Goal: Communication & Community: Answer question/provide support

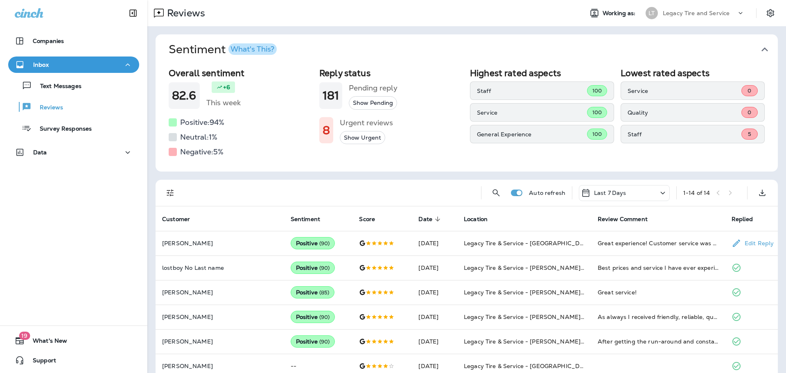
click at [202, 246] on p "[PERSON_NAME]" at bounding box center [219, 243] width 115 height 7
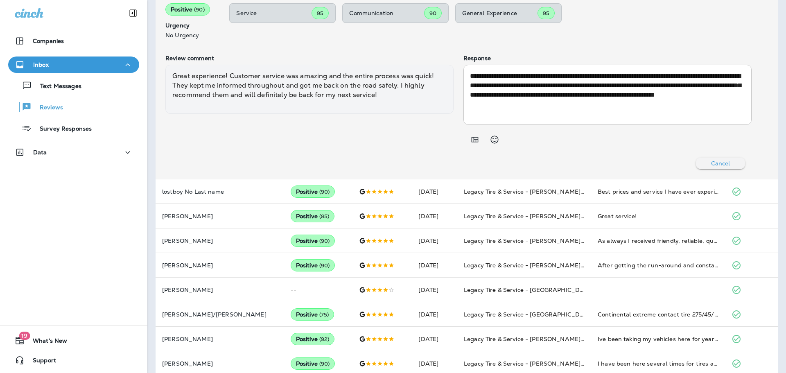
scroll to position [336, 0]
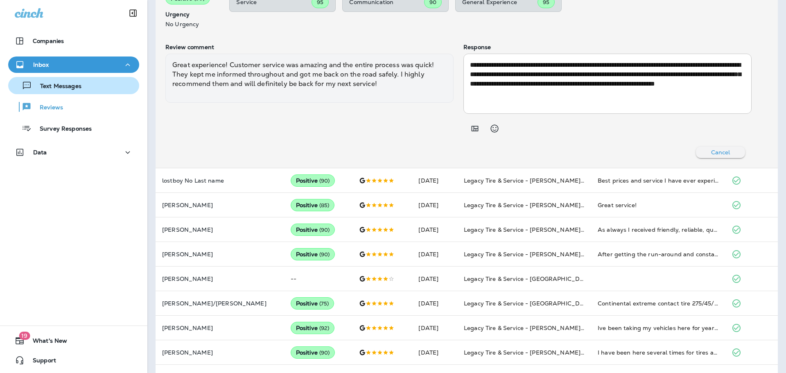
click at [68, 91] on div "Text Messages" at bounding box center [46, 85] width 70 height 12
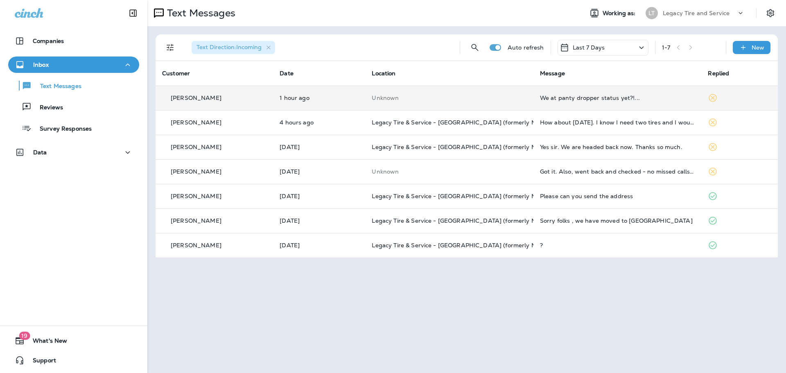
click at [554, 106] on td "We at panty dropper status yet?!..." at bounding box center [618, 98] width 168 height 25
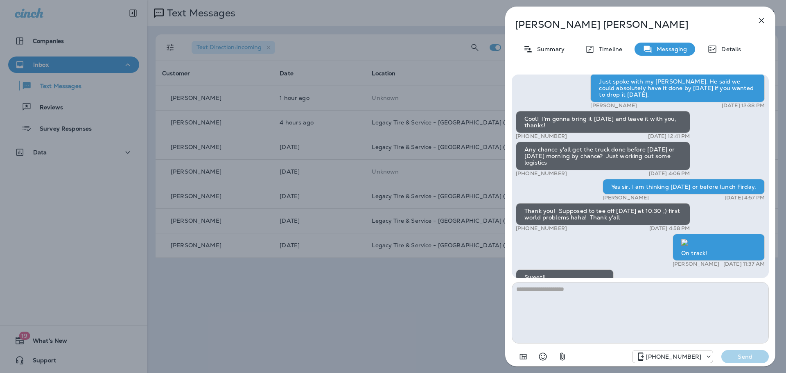
scroll to position [0, 0]
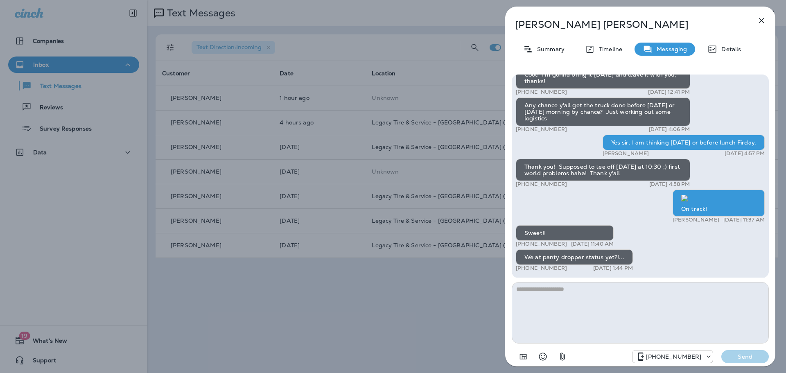
click at [759, 20] on icon "button" at bounding box center [762, 21] width 10 height 10
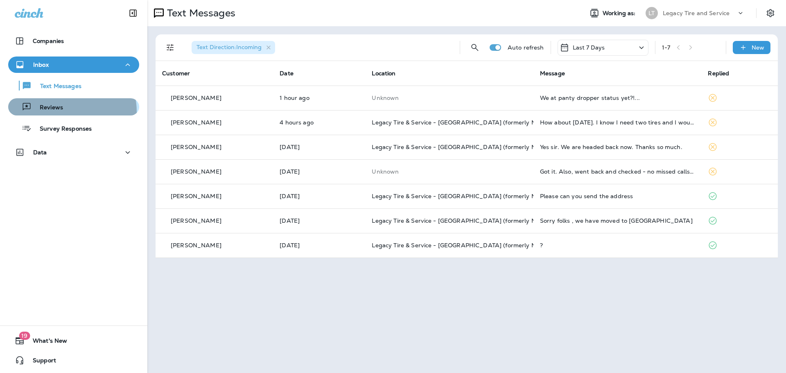
click at [63, 112] on div "Reviews" at bounding box center [73, 107] width 124 height 12
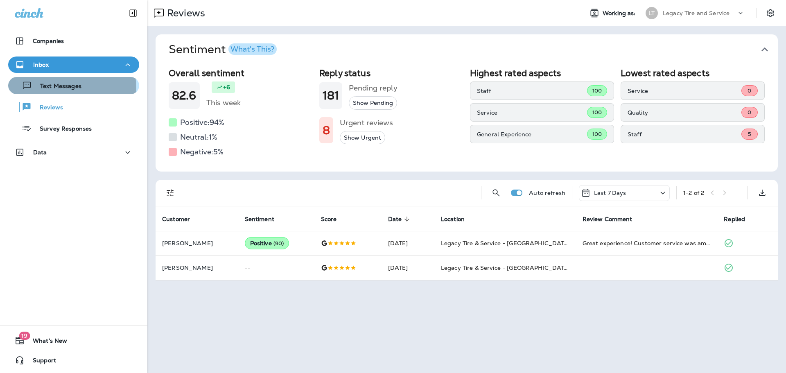
click at [58, 88] on p "Text Messages" at bounding box center [57, 87] width 50 height 8
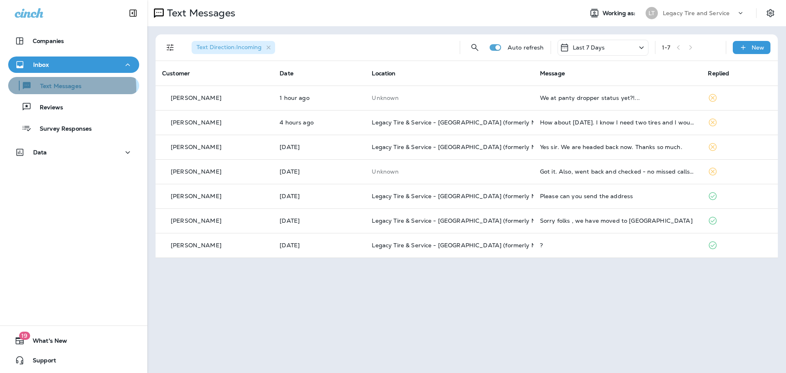
click at [68, 88] on p "Text Messages" at bounding box center [57, 87] width 50 height 8
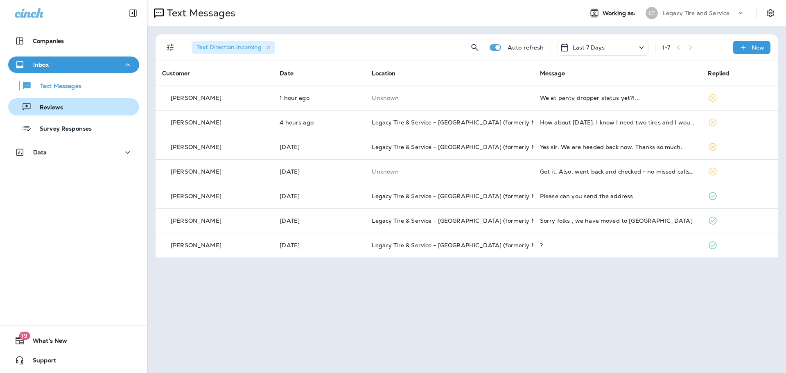
click at [54, 106] on p "Reviews" at bounding box center [48, 108] width 32 height 8
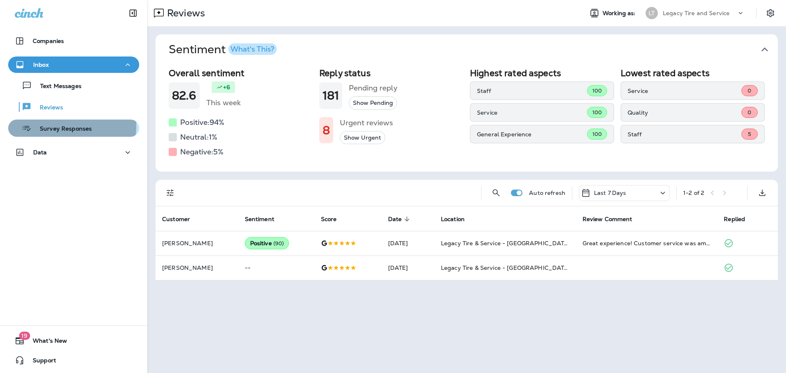
click at [60, 126] on p "Survey Responses" at bounding box center [62, 129] width 60 height 8
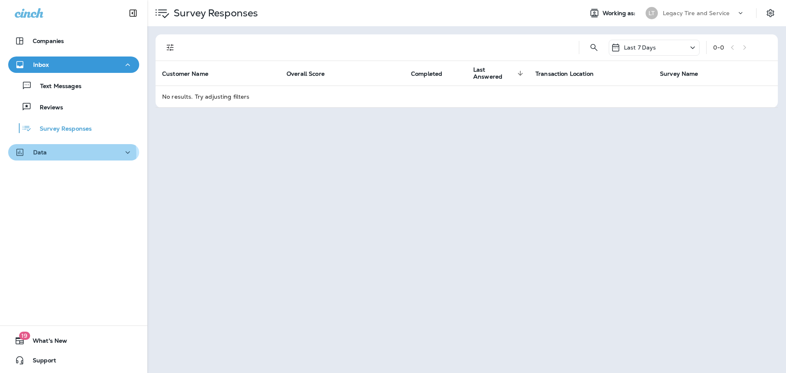
click at [51, 155] on div "Data" at bounding box center [74, 152] width 118 height 10
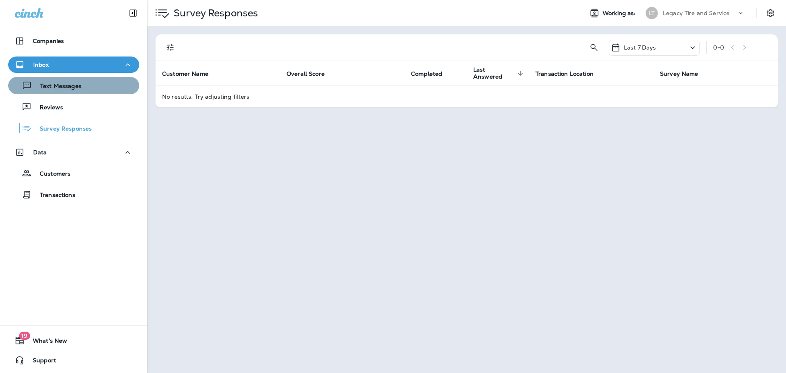
click at [77, 87] on p "Text Messages" at bounding box center [57, 87] width 50 height 8
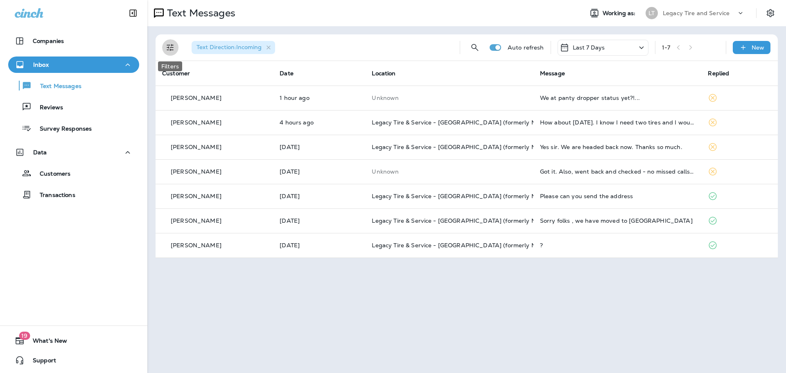
click at [172, 47] on icon "Filters" at bounding box center [170, 47] width 7 height 7
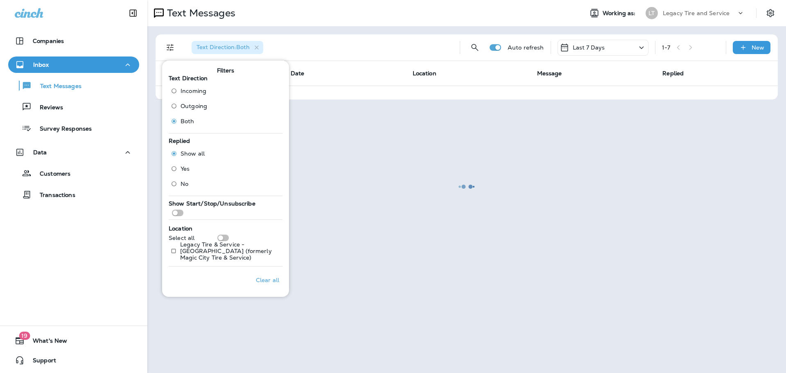
click at [384, 170] on div at bounding box center [466, 186] width 637 height 371
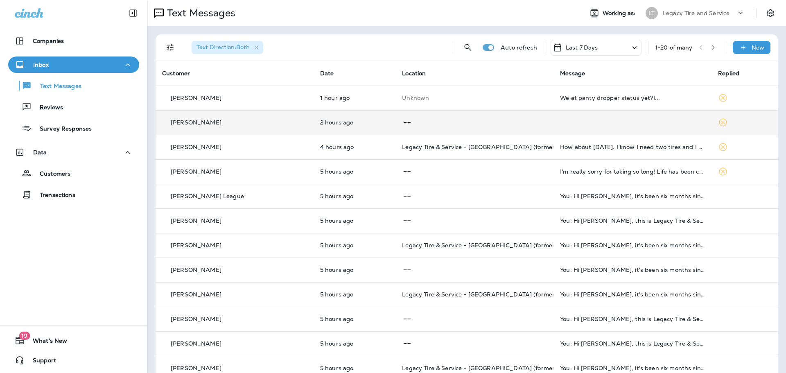
click at [351, 125] on p "2 hours ago" at bounding box center [354, 122] width 69 height 7
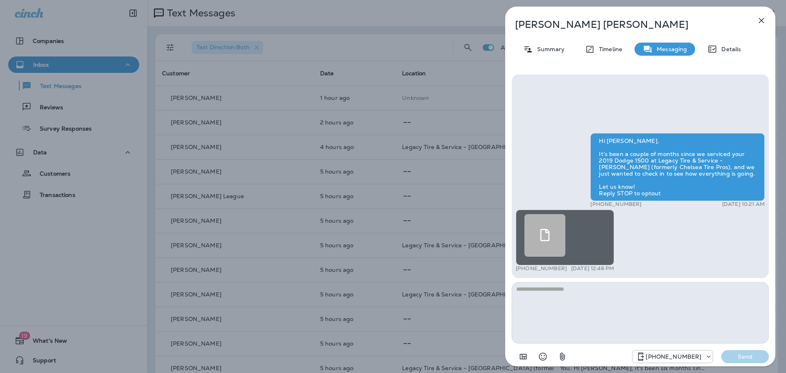
click at [605, 232] on link at bounding box center [565, 235] width 81 height 43
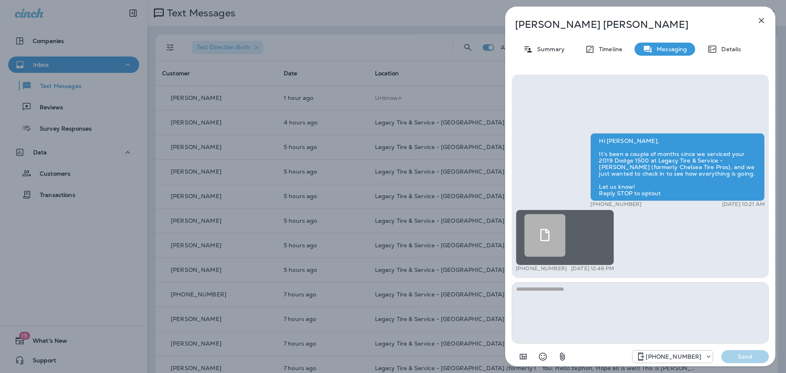
click at [614, 97] on div "Hi [PERSON_NAME], It’s been a couple of months since we serviced your 2019 Dodg…" at bounding box center [640, 177] width 257 height 204
click at [762, 16] on icon "button" at bounding box center [762, 21] width 10 height 10
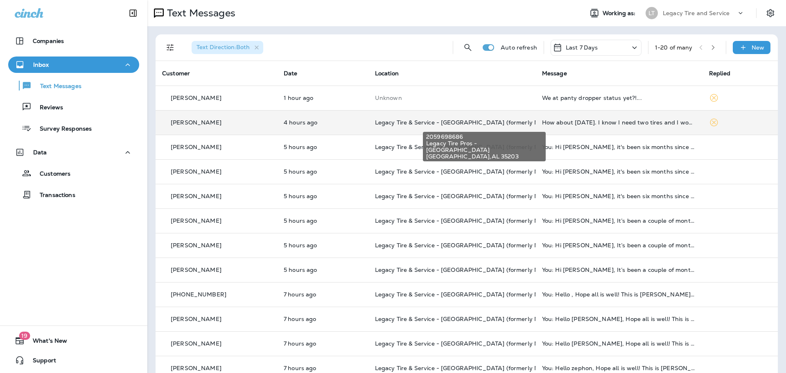
click at [460, 124] on span "Legacy Tire & Service - [GEOGRAPHIC_DATA] (formerly Magic City Tire & Service)" at bounding box center [490, 122] width 231 height 7
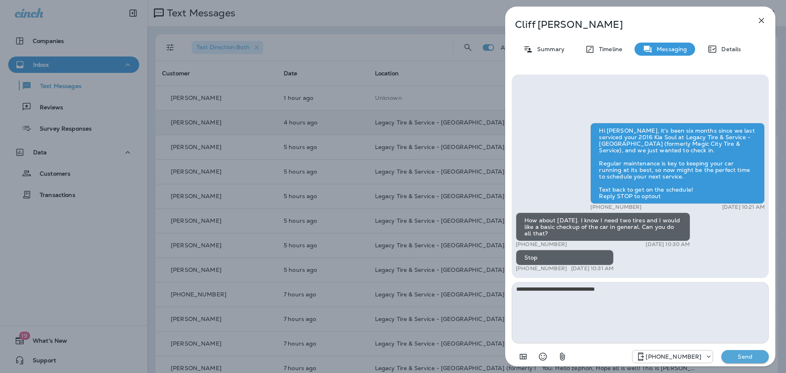
type textarea "**********"
click at [765, 362] on button "Send" at bounding box center [744, 356] width 47 height 13
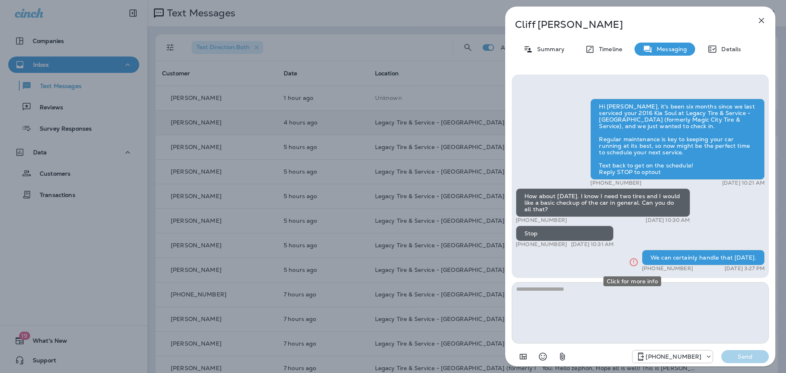
click at [633, 261] on icon "Click for more info" at bounding box center [634, 262] width 10 height 10
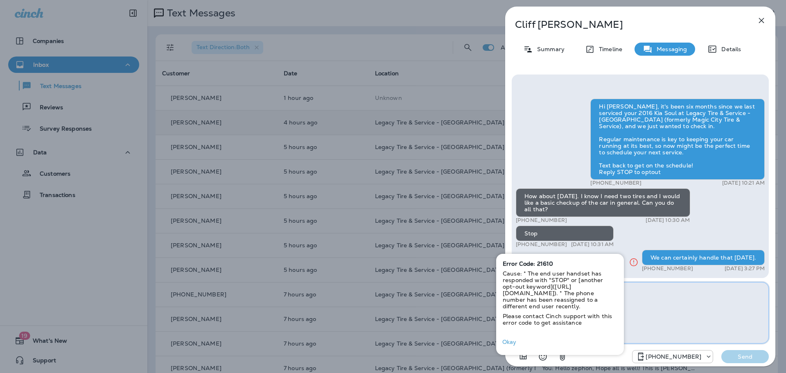
click at [715, 329] on textarea at bounding box center [640, 312] width 257 height 61
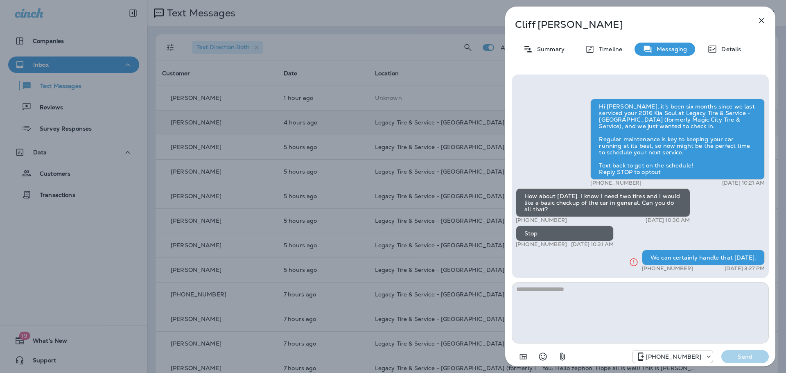
click at [764, 19] on icon "button" at bounding box center [762, 21] width 10 height 10
